Goal: Transaction & Acquisition: Download file/media

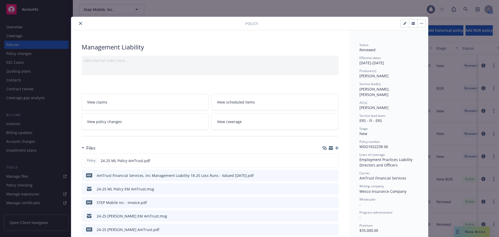
click at [79, 24] on icon "close" at bounding box center [80, 23] width 3 height 3
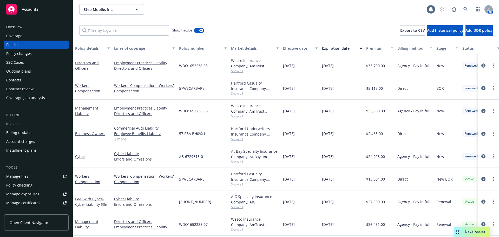
click at [28, 10] on span "Accounts" at bounding box center [30, 9] width 16 height 4
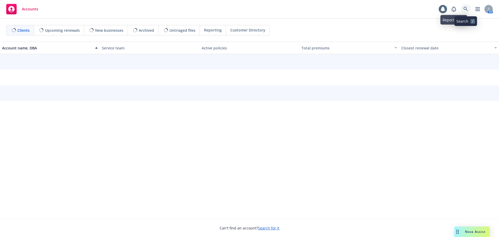
click at [465, 10] on icon at bounding box center [465, 9] width 4 height 4
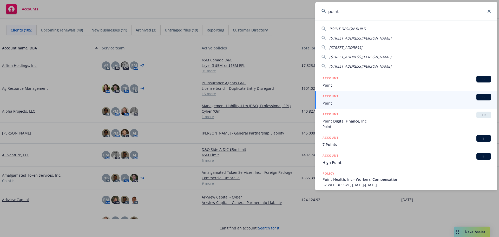
type input "point"
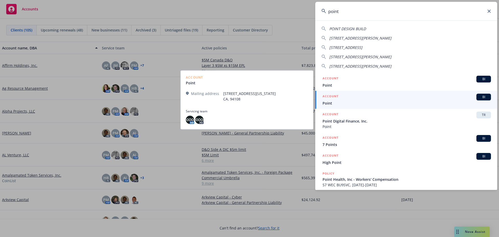
click at [338, 101] on span "Point" at bounding box center [406, 102] width 168 height 5
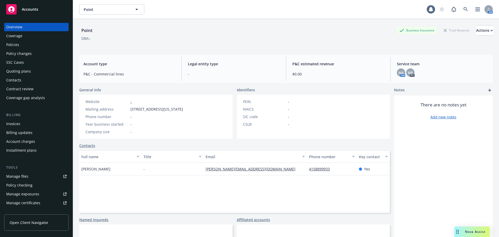
click at [14, 43] on div "Policies" at bounding box center [12, 45] width 13 height 8
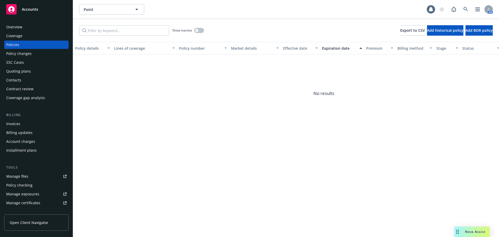
click at [18, 26] on div "Overview" at bounding box center [14, 27] width 16 height 8
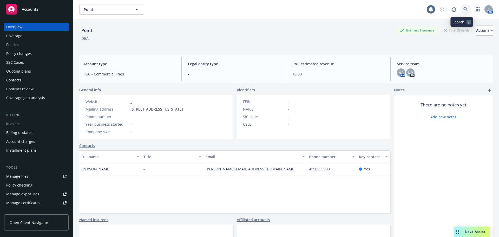
click at [463, 9] on icon at bounding box center [465, 9] width 5 height 5
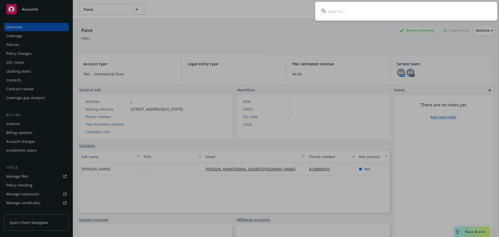
type input "o"
type input "point digital"
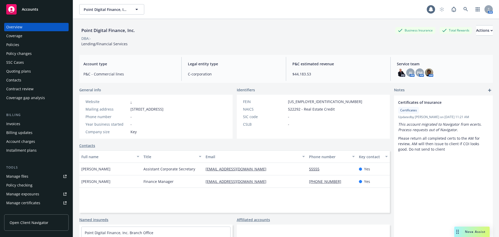
click at [15, 44] on div "Policies" at bounding box center [12, 45] width 13 height 8
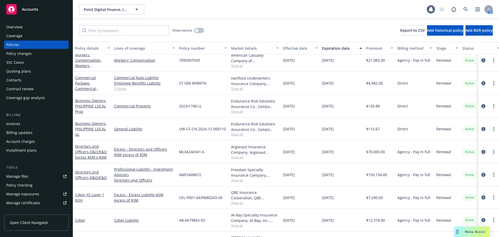
scroll to position [52, 0]
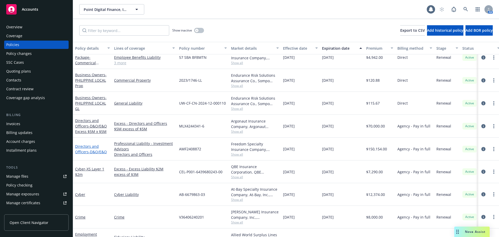
click at [90, 150] on span "- D&O/E&O" at bounding box center [98, 151] width 18 height 5
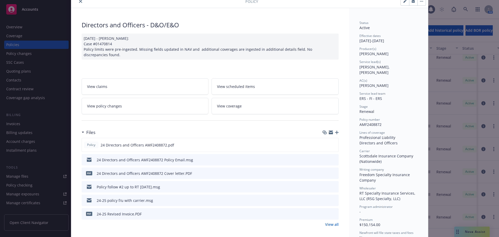
scroll to position [78, 0]
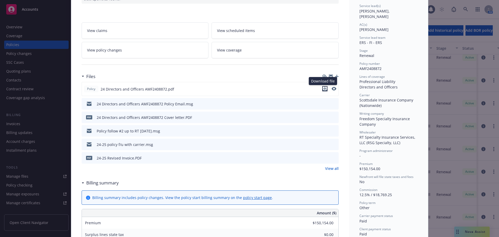
click at [323, 88] on icon "download file" at bounding box center [325, 89] width 4 height 4
click at [255, 92] on div "Policy 24 Directors and Officers AMF2408872.pdf" at bounding box center [210, 89] width 257 height 14
click at [323, 144] on icon "download file" at bounding box center [324, 143] width 3 height 3
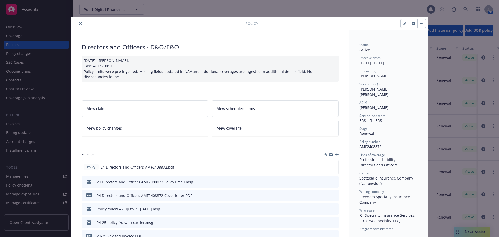
click at [79, 24] on icon "close" at bounding box center [80, 23] width 3 height 3
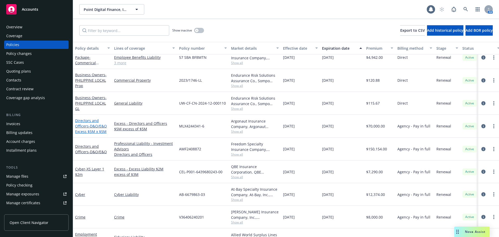
click at [99, 131] on span "- D&O/E&O Excess $5M x $5M" at bounding box center [91, 128] width 32 height 10
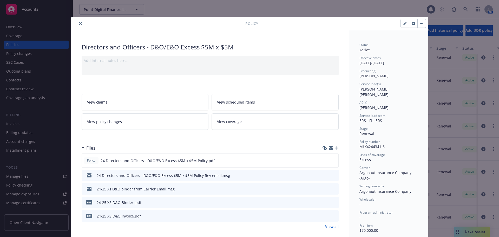
click at [80, 23] on icon "close" at bounding box center [80, 23] width 3 height 3
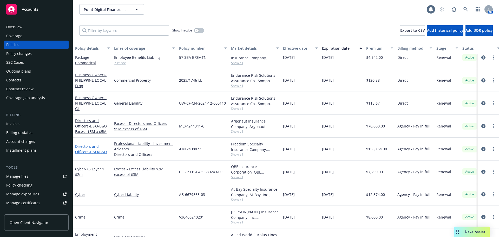
click at [97, 150] on span "- D&O/E&O" at bounding box center [98, 151] width 18 height 5
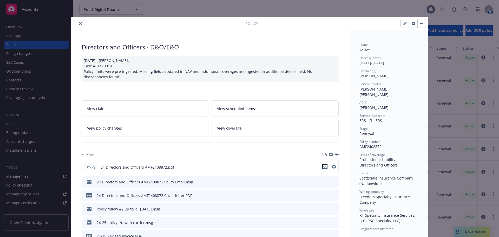
click at [323, 166] on icon "download file" at bounding box center [325, 166] width 4 height 4
click at [77, 24] on button "close" at bounding box center [80, 23] width 6 height 6
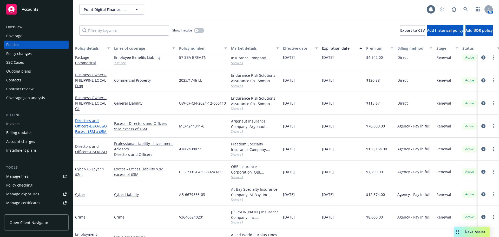
click at [98, 130] on span "- D&O/E&O Excess $5M x $5M" at bounding box center [91, 128] width 32 height 10
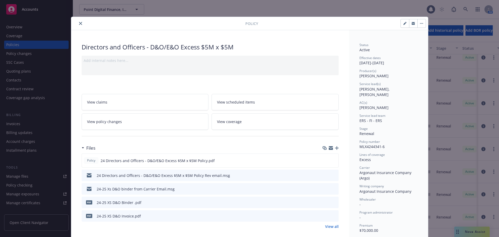
scroll to position [16, 0]
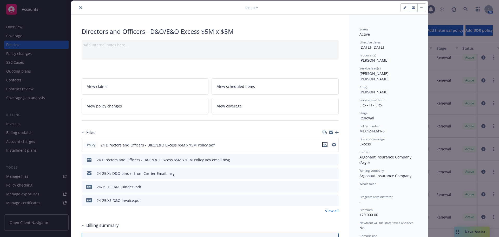
click at [323, 145] on icon "download file" at bounding box center [324, 143] width 3 height 3
click at [79, 9] on icon "close" at bounding box center [80, 7] width 3 height 3
